Goal: Task Accomplishment & Management: Complete application form

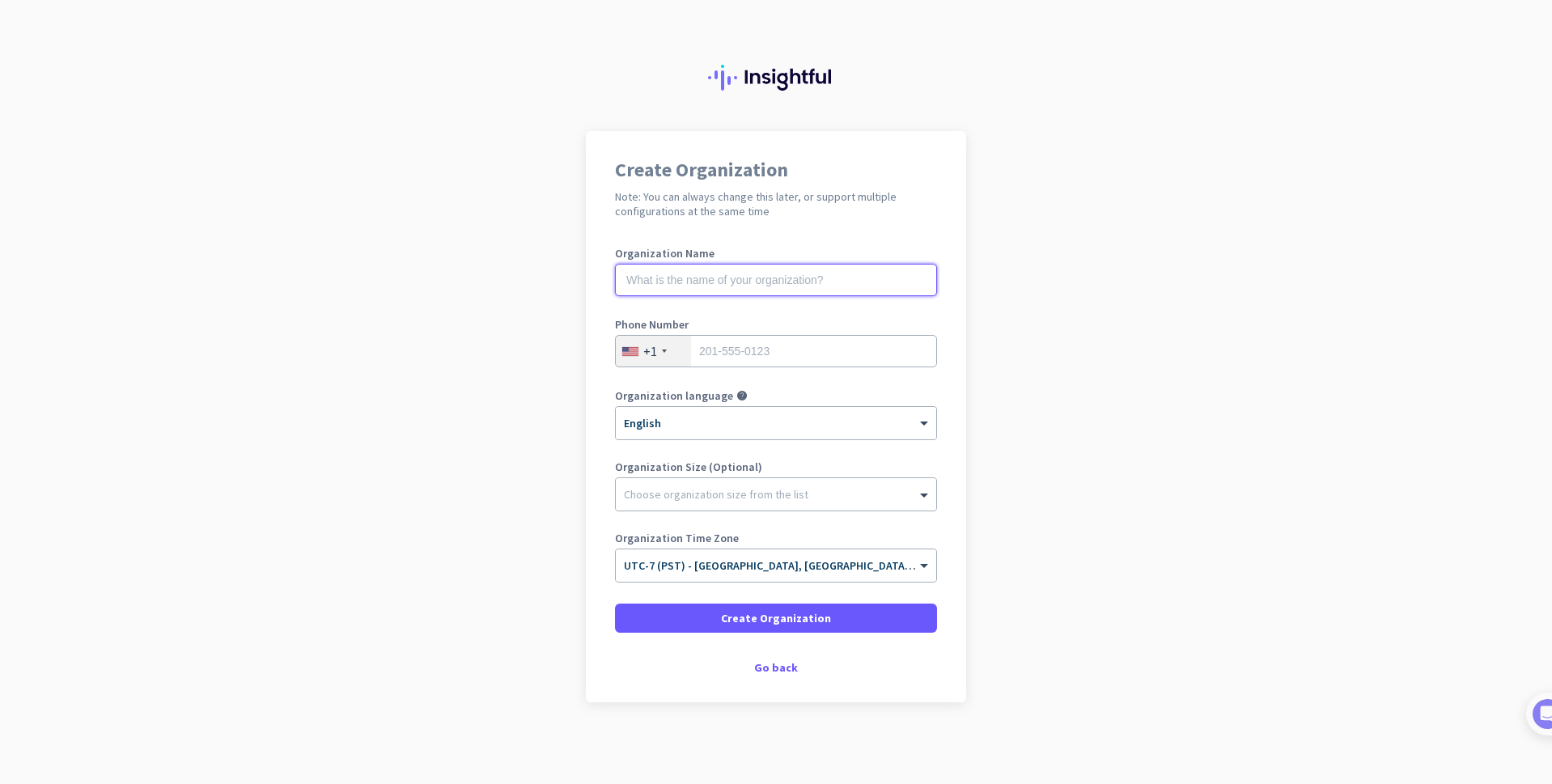
click at [743, 270] on input "text" at bounding box center [776, 279] width 322 height 32
type input "b"
type input "B&J Consulting"
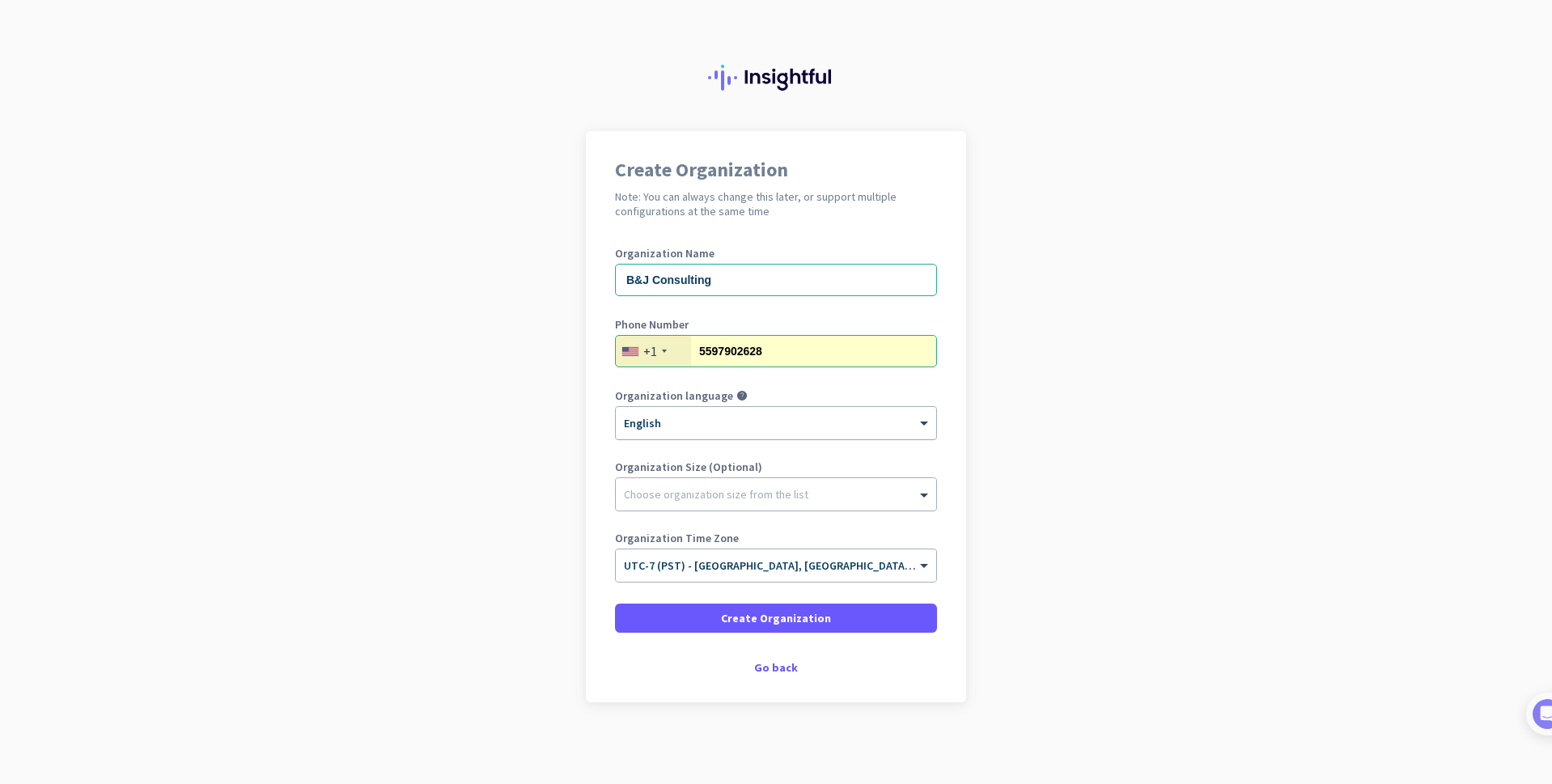
click at [712, 430] on div "× English" at bounding box center [776, 422] width 321 height 32
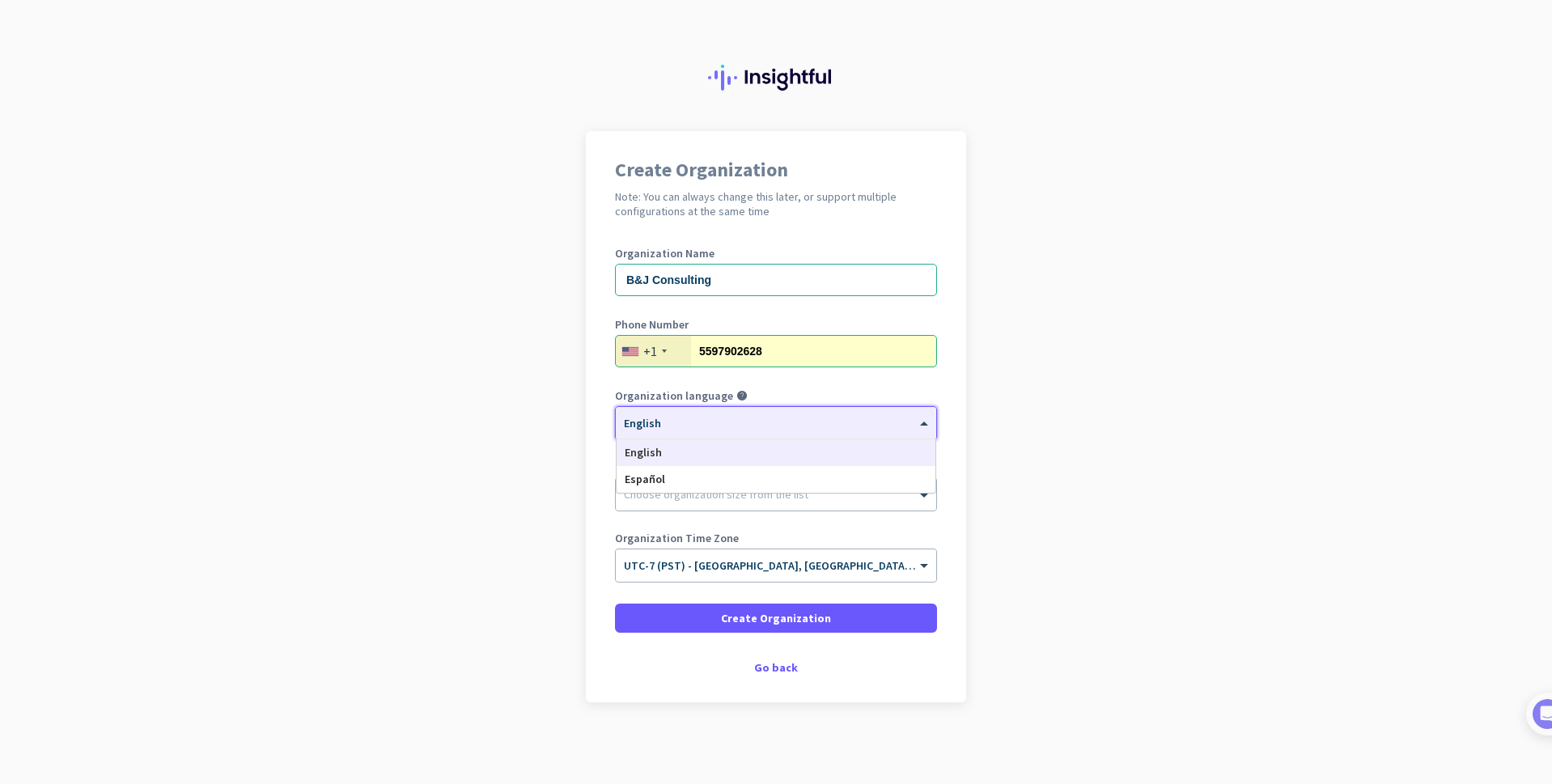
click at [1023, 413] on app-onboarding-organization "Create Organization Note: You can always change this later, or support multiple…" at bounding box center [776, 457] width 1552 height 651
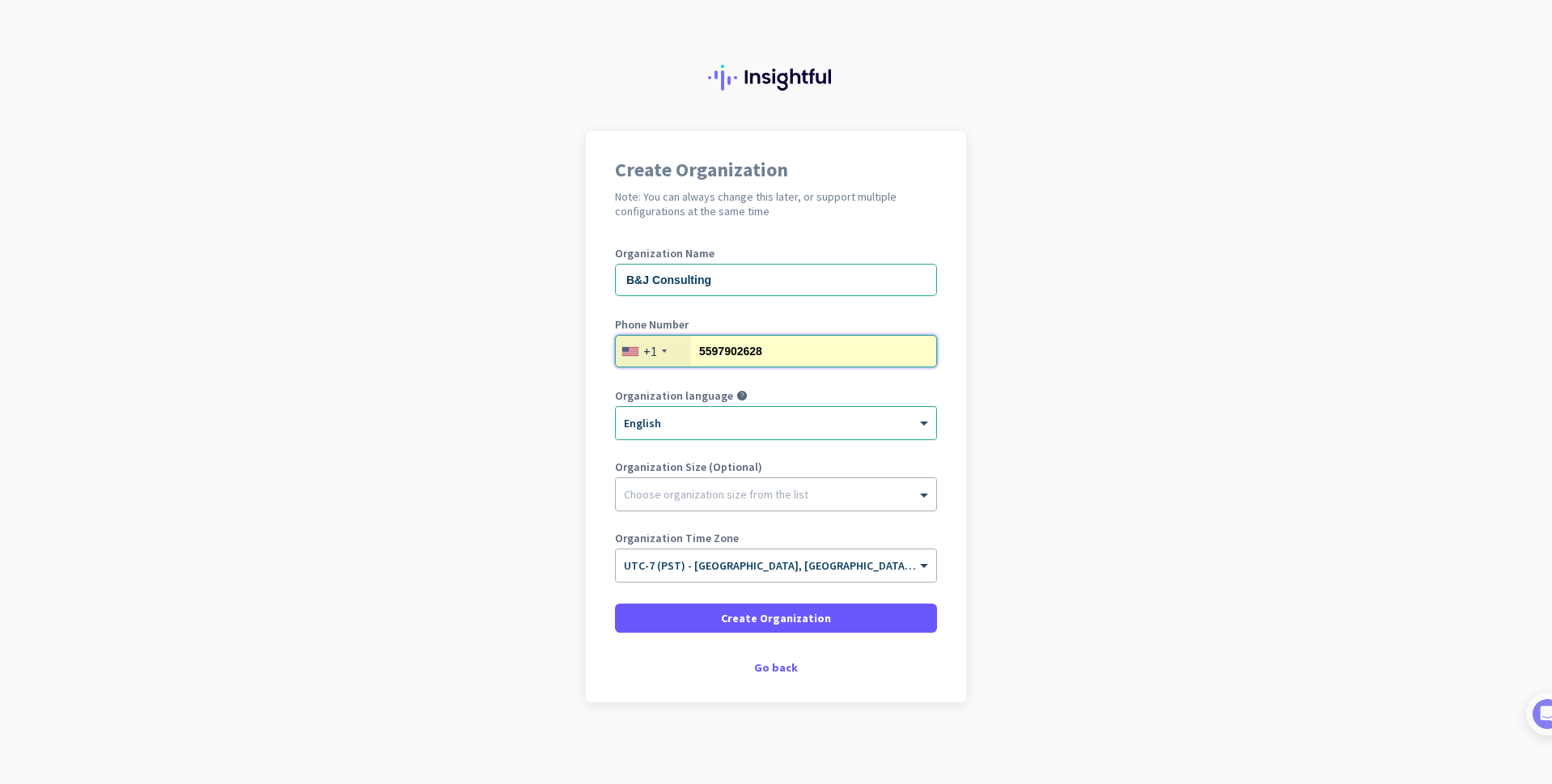
click at [752, 349] on input "5597902628" at bounding box center [776, 350] width 322 height 32
type input "5592924800"
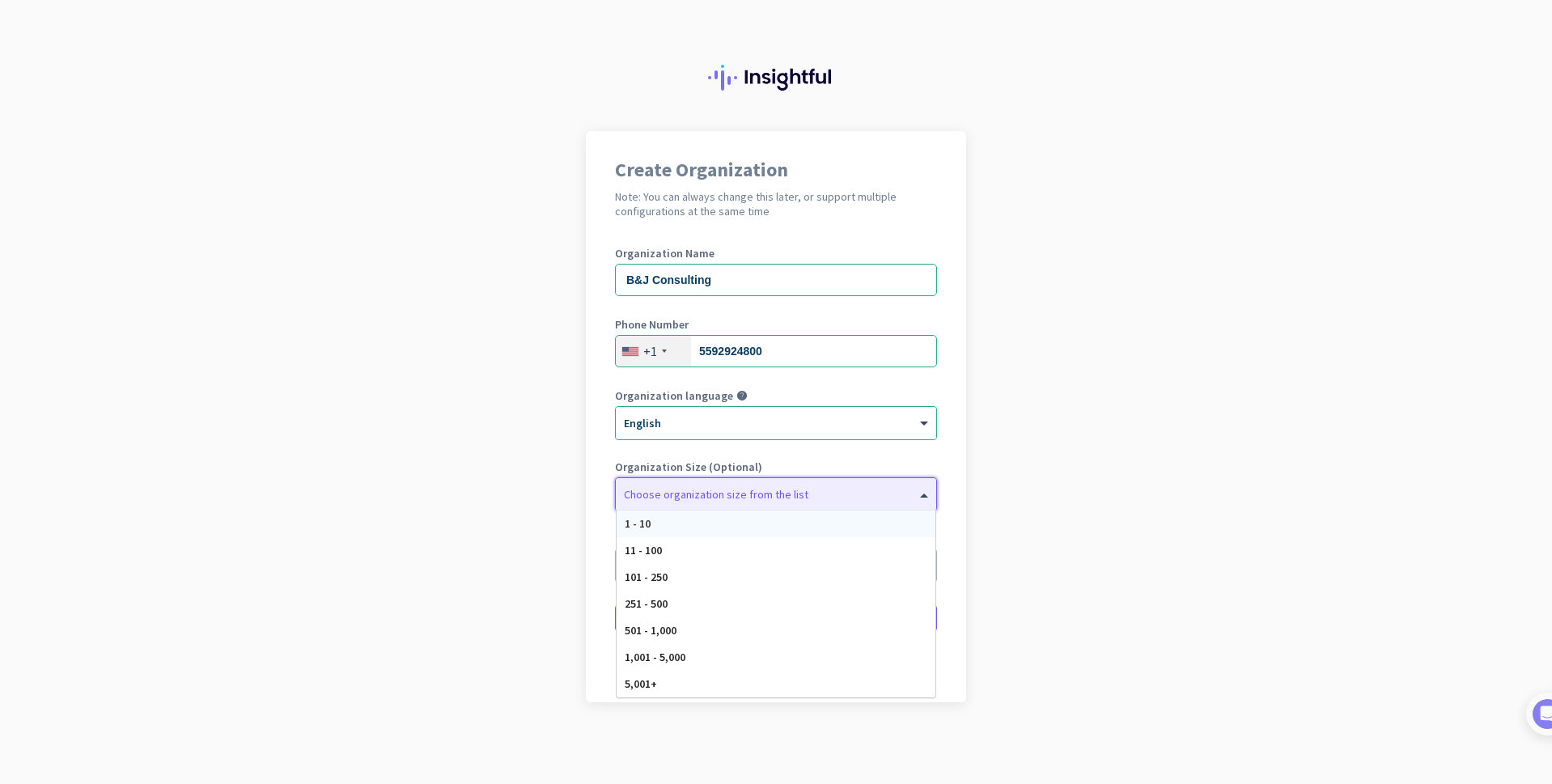
click at [680, 494] on div at bounding box center [776, 490] width 321 height 16
click at [674, 547] on div "11 - 100" at bounding box center [776, 550] width 319 height 26
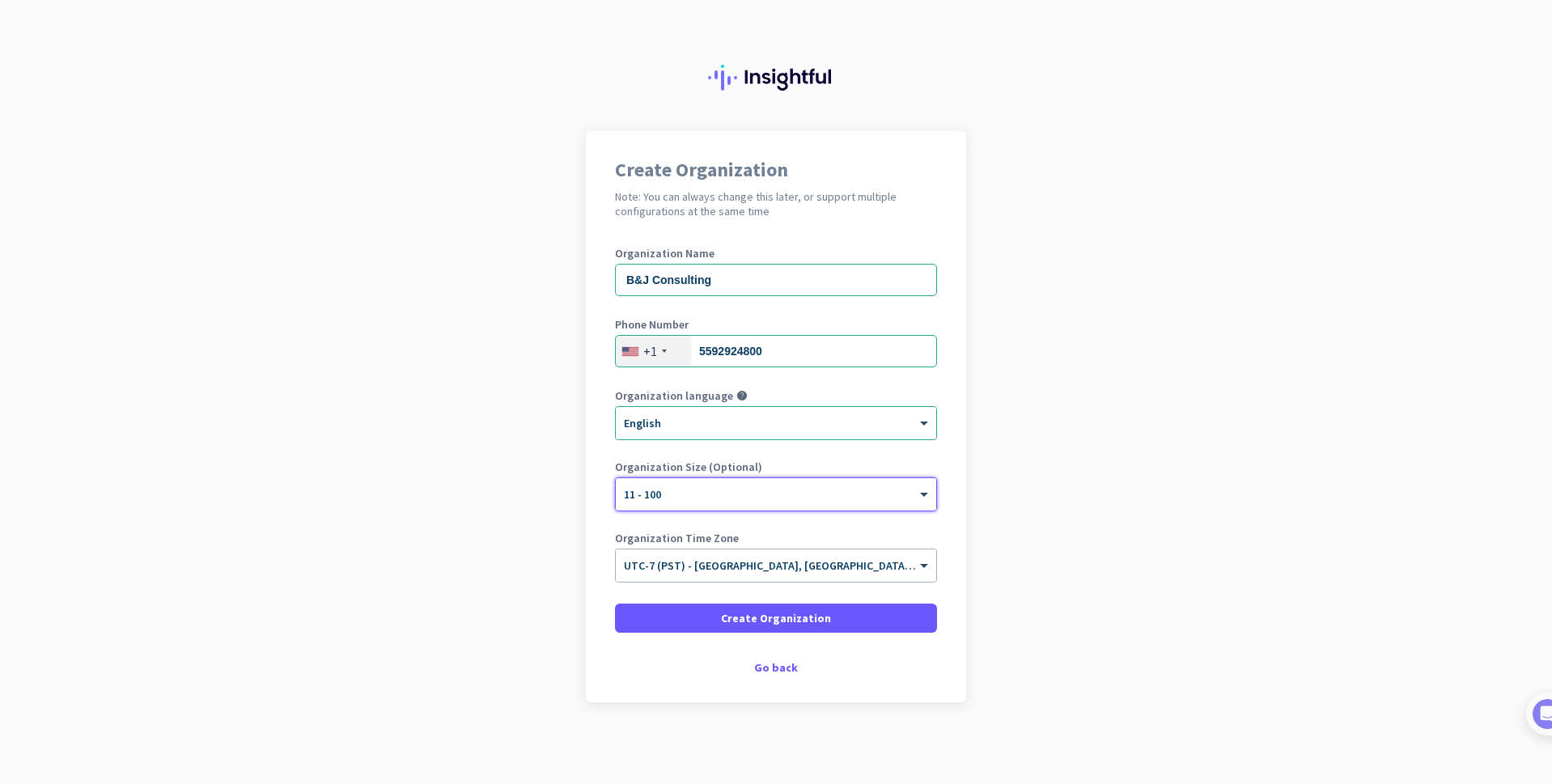
click at [1143, 472] on app-onboarding-organization "Create Organization Note: You can always change this later, or support multiple…" at bounding box center [776, 457] width 1552 height 651
click at [745, 620] on span "Create Organization" at bounding box center [776, 617] width 110 height 16
